Goal: Task Accomplishment & Management: Complete application form

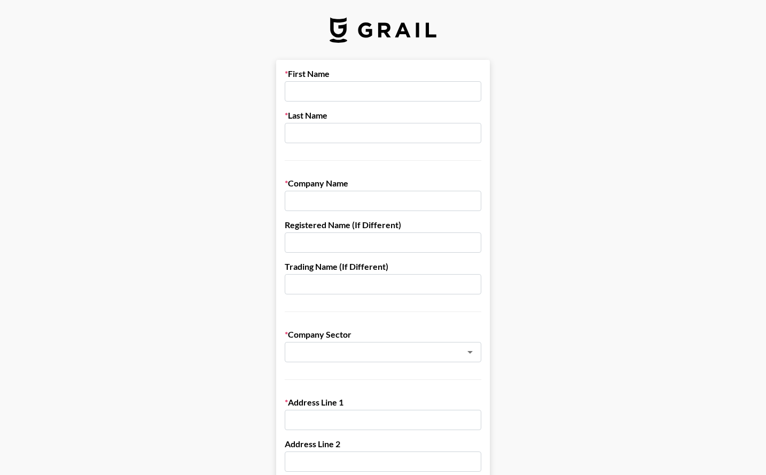
click at [365, 90] on input "text" at bounding box center [383, 91] width 197 height 20
type input "[GEOGRAPHIC_DATA]"
type input "[PERSON_NAME]"
click at [360, 207] on input "text" at bounding box center [383, 201] width 197 height 20
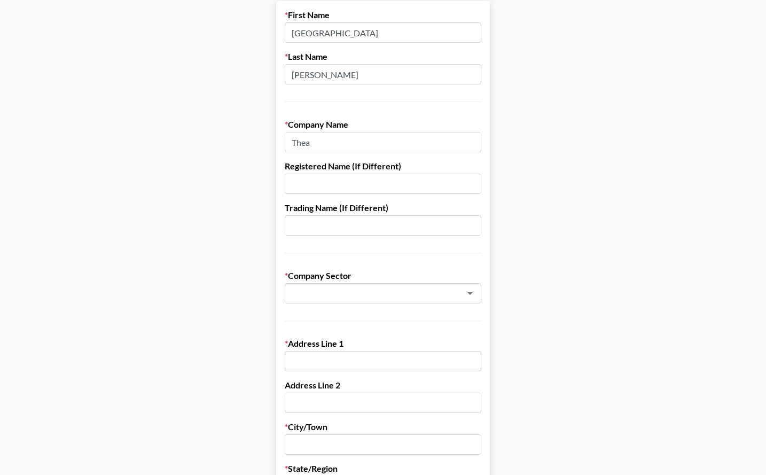
scroll to position [79, 0]
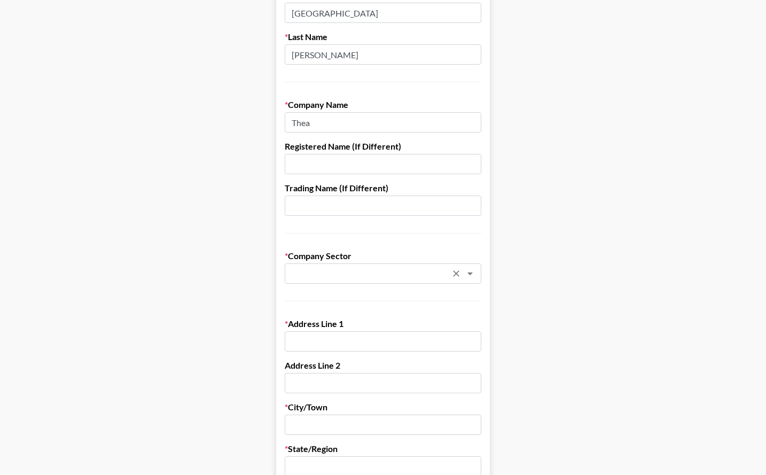
type input "Thea"
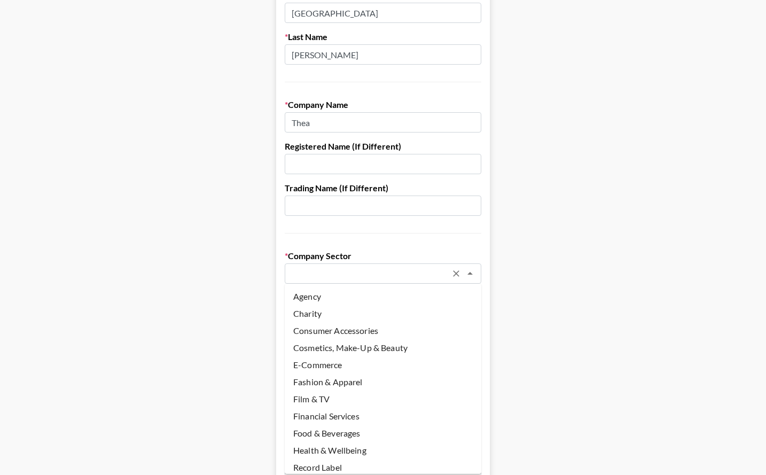
click at [342, 272] on input "text" at bounding box center [369, 274] width 156 height 12
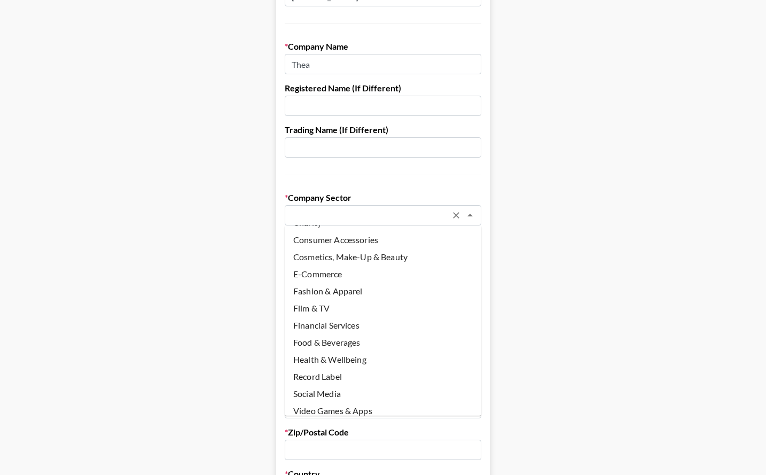
scroll to position [29, 0]
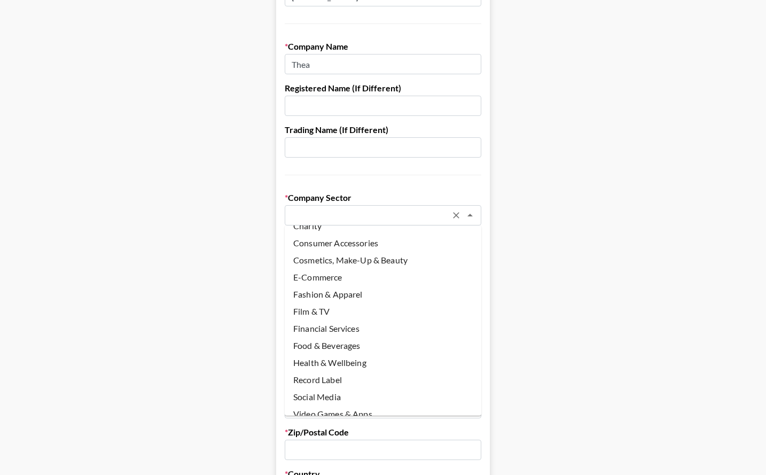
click at [362, 367] on li "Health & Wellbeing" at bounding box center [383, 362] width 197 height 17
type input "Health & Wellbeing"
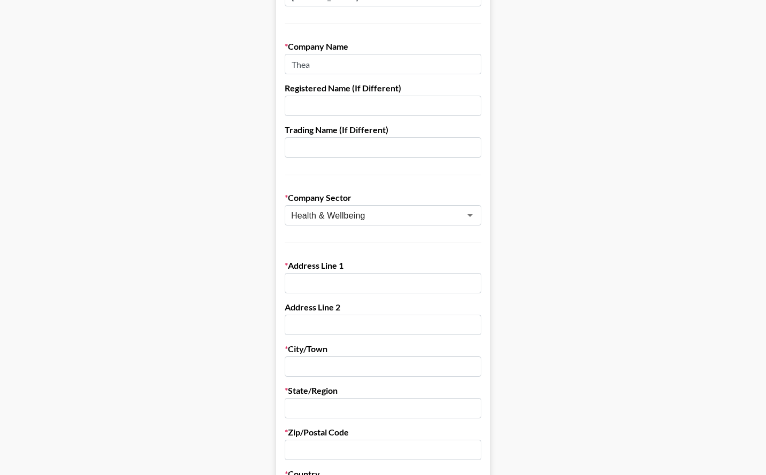
click at [364, 289] on input "text" at bounding box center [383, 283] width 197 height 20
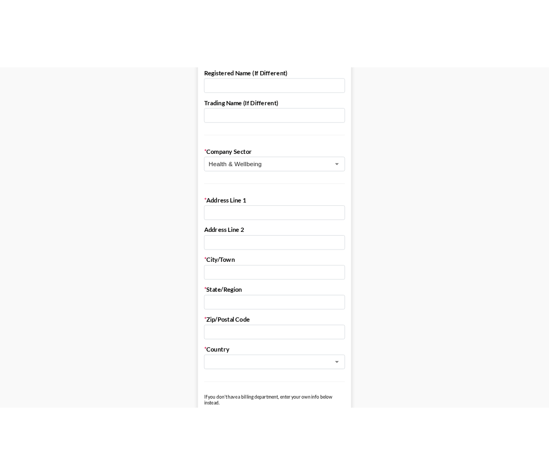
scroll to position [245, 0]
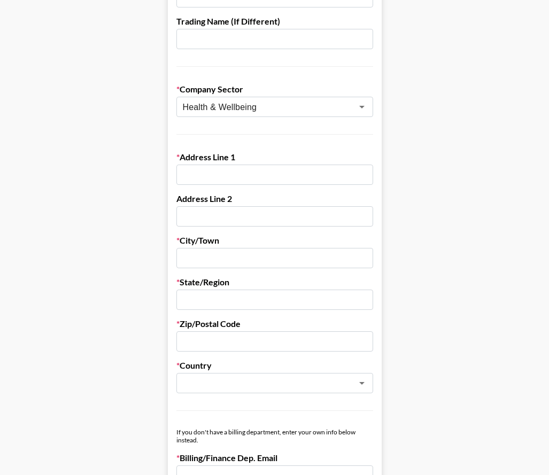
paste input "[STREET_ADDRESS]"
type input "[STREET_ADDRESS]"
click at [199, 249] on input "text" at bounding box center [274, 258] width 197 height 20
type input "[US_STATE]"
click at [190, 292] on input "text" at bounding box center [274, 300] width 197 height 20
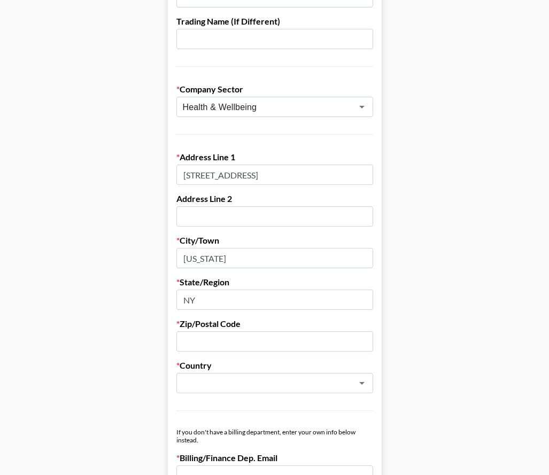
type input "NY"
click at [193, 207] on input "text" at bounding box center [274, 216] width 197 height 20
click at [252, 328] on label "Zip/Postal Code" at bounding box center [274, 324] width 197 height 11
click at [183, 216] on input "5" at bounding box center [274, 216] width 197 height 20
type input "Unit 5"
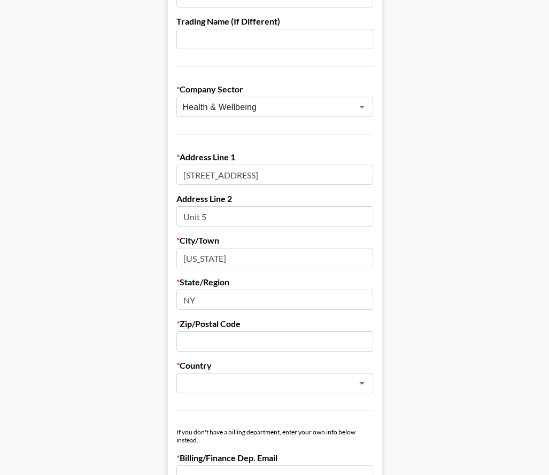
click at [298, 345] on input "text" at bounding box center [274, 341] width 197 height 20
type input "10016"
click at [297, 395] on form "First Name [GEOGRAPHIC_DATA] Last Name [PERSON_NAME] Company Name [PERSON_NAME]…" at bounding box center [275, 276] width 214 height 923
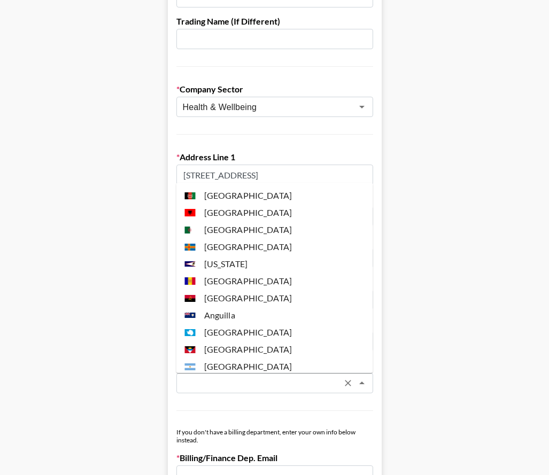
click at [289, 381] on input "text" at bounding box center [261, 383] width 156 height 12
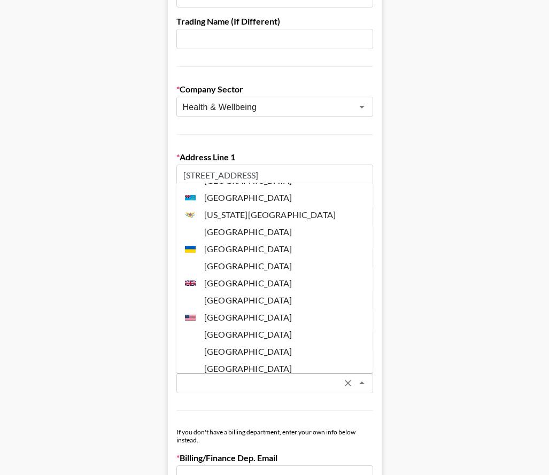
scroll to position [4073, 0]
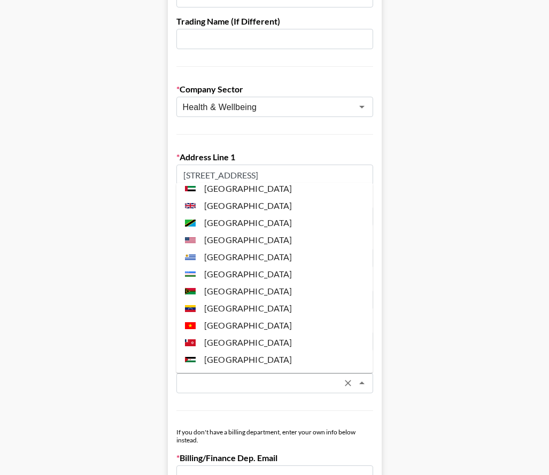
click at [250, 231] on li "[GEOGRAPHIC_DATA]" at bounding box center [274, 239] width 197 height 17
type input "[GEOGRAPHIC_DATA]"
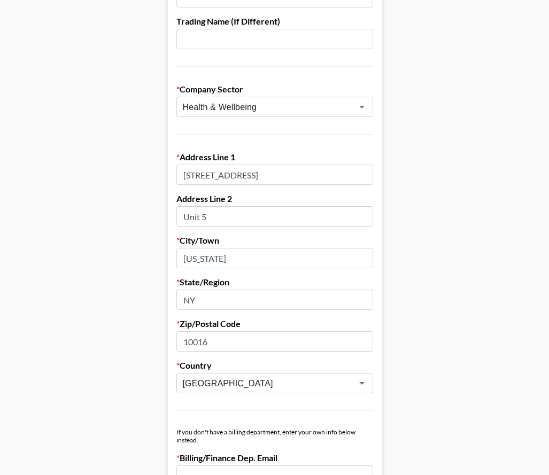
click at [275, 402] on form "First Name [GEOGRAPHIC_DATA] Last Name [PERSON_NAME] Company Name [PERSON_NAME]…" at bounding box center [275, 276] width 214 height 923
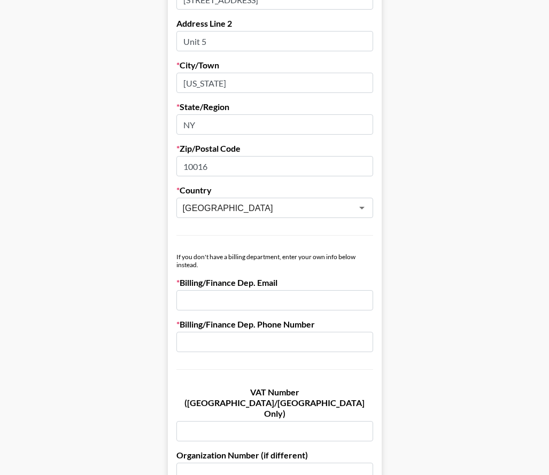
scroll to position [476, 0]
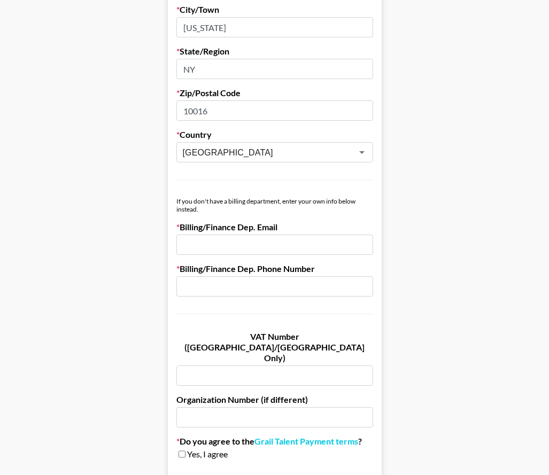
click at [271, 244] on input "email" at bounding box center [274, 245] width 197 height 20
type input "[EMAIL_ADDRESS]"
type input "9"
type input "[PHONE_NUMBER]"
click at [247, 321] on form "First Name [GEOGRAPHIC_DATA] Last Name [PERSON_NAME] Company Name [PERSON_NAME]…" at bounding box center [275, 45] width 214 height 923
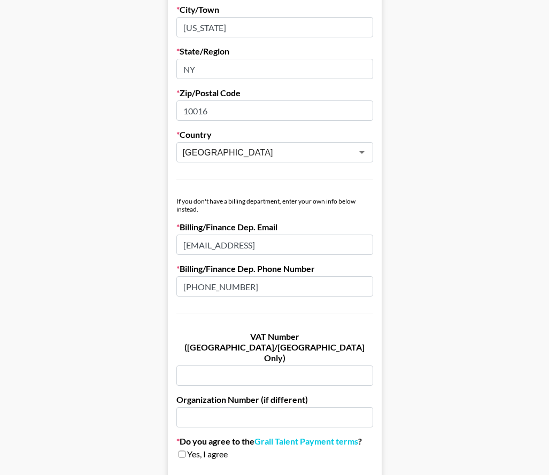
click at [271, 276] on input "[PHONE_NUMBER]" at bounding box center [274, 286] width 197 height 20
click at [273, 334] on label "VAT Number ([GEOGRAPHIC_DATA]/[GEOGRAPHIC_DATA] Only)" at bounding box center [274, 347] width 197 height 32
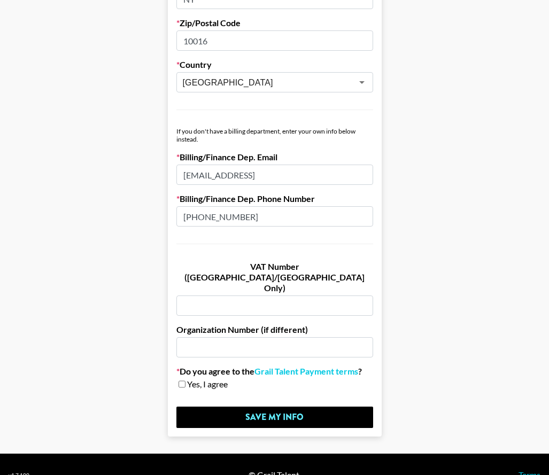
click at [187, 379] on span "Yes, I agree" at bounding box center [207, 384] width 41 height 11
click at [181, 381] on input "checkbox" at bounding box center [182, 384] width 7 height 7
checkbox input "true"
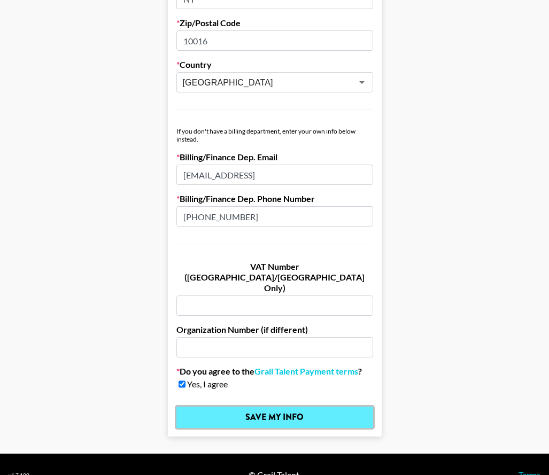
click at [246, 407] on input "Save My Info" at bounding box center [274, 417] width 197 height 21
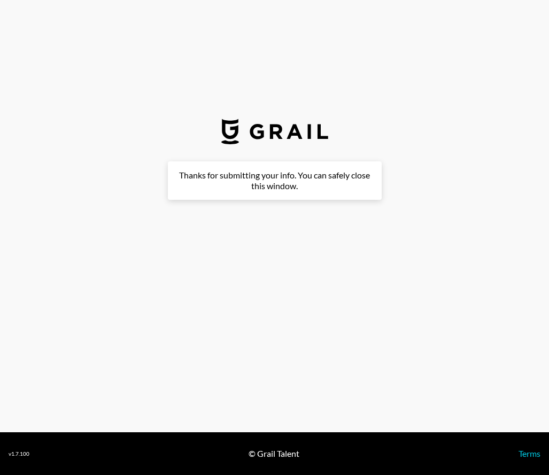
scroll to position [0, 0]
